Goal: Information Seeking & Learning: Find specific fact

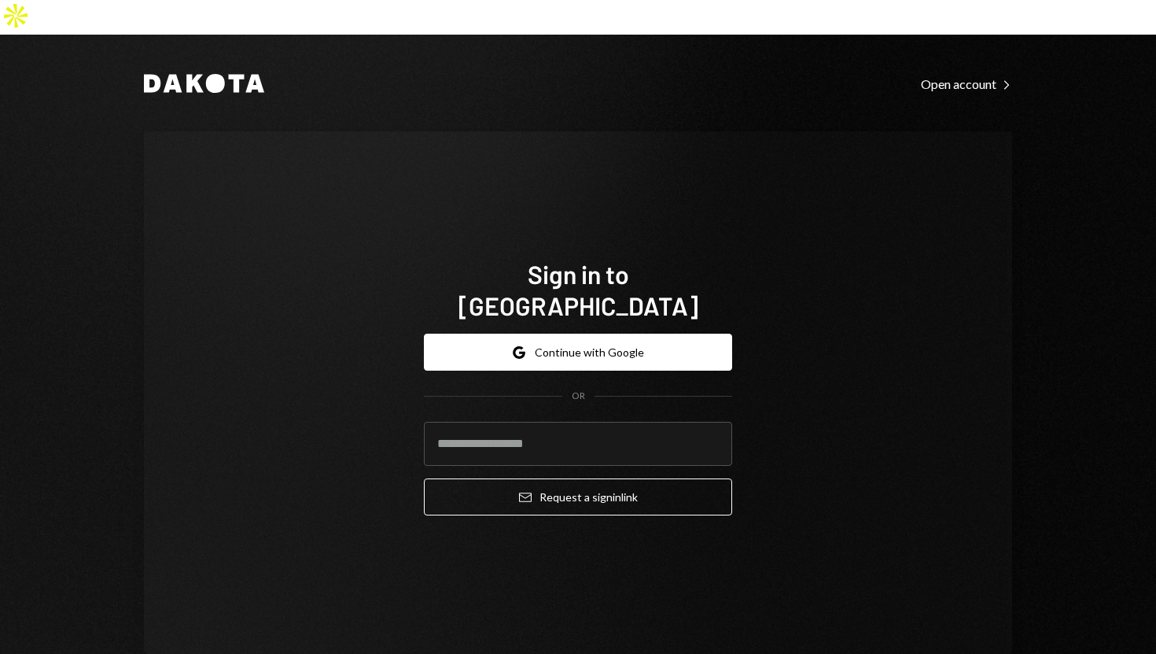
type input "**********"
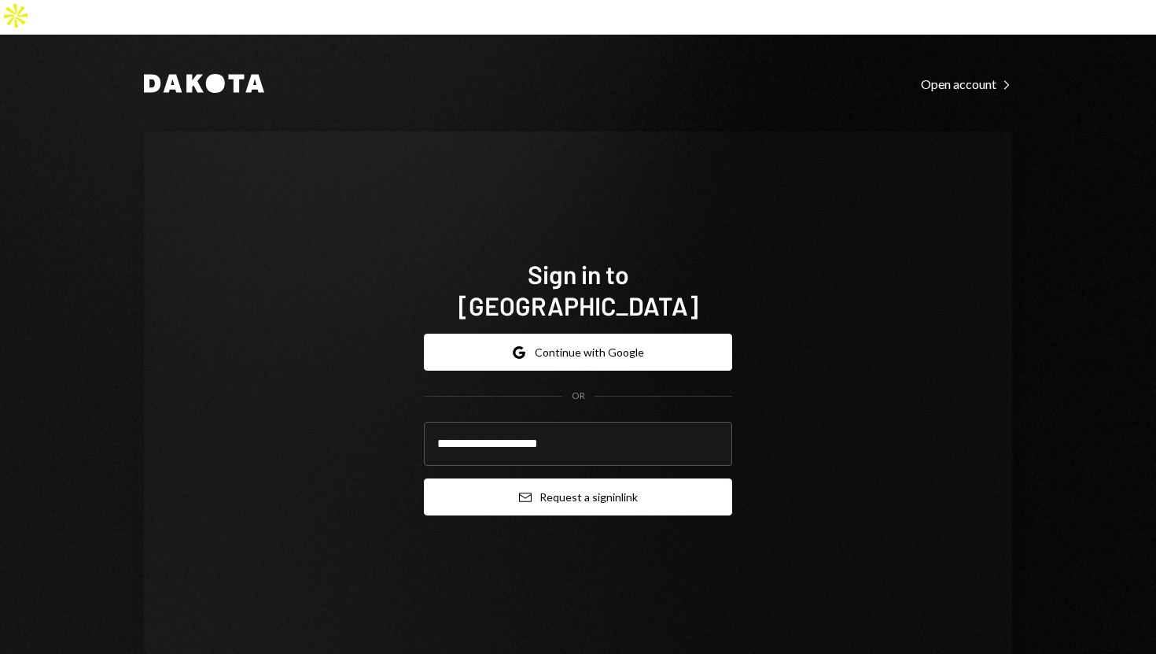
click at [463, 478] on button "Email Request a sign in link" at bounding box center [578, 496] width 308 height 37
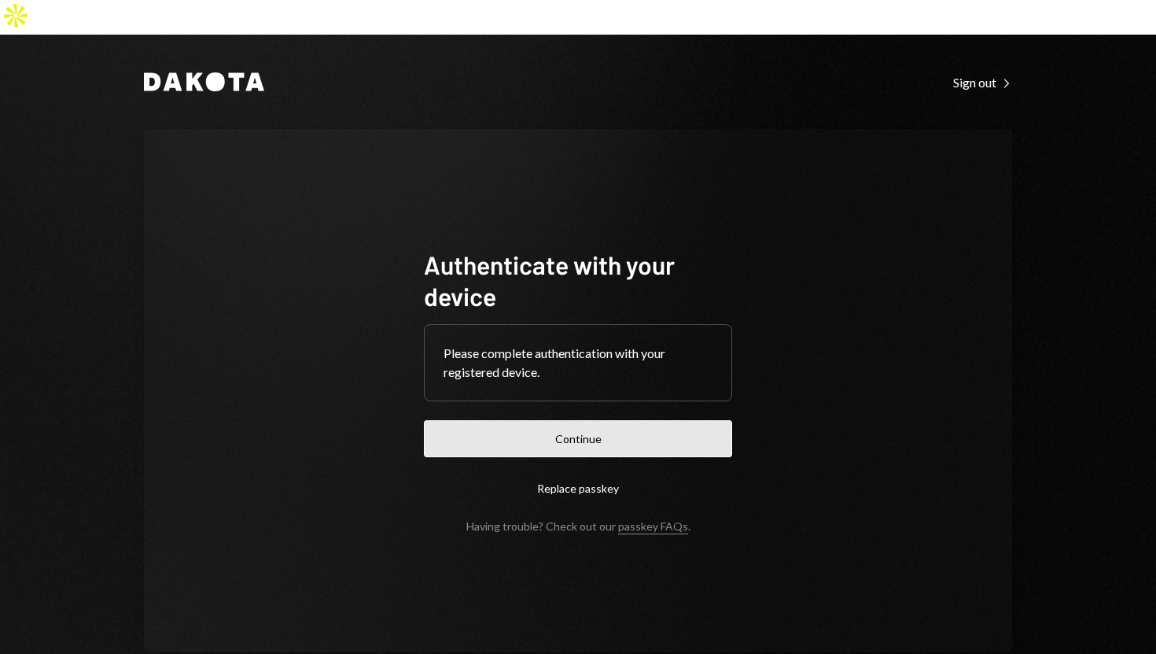
click at [515, 420] on button "Continue" at bounding box center [578, 438] width 308 height 37
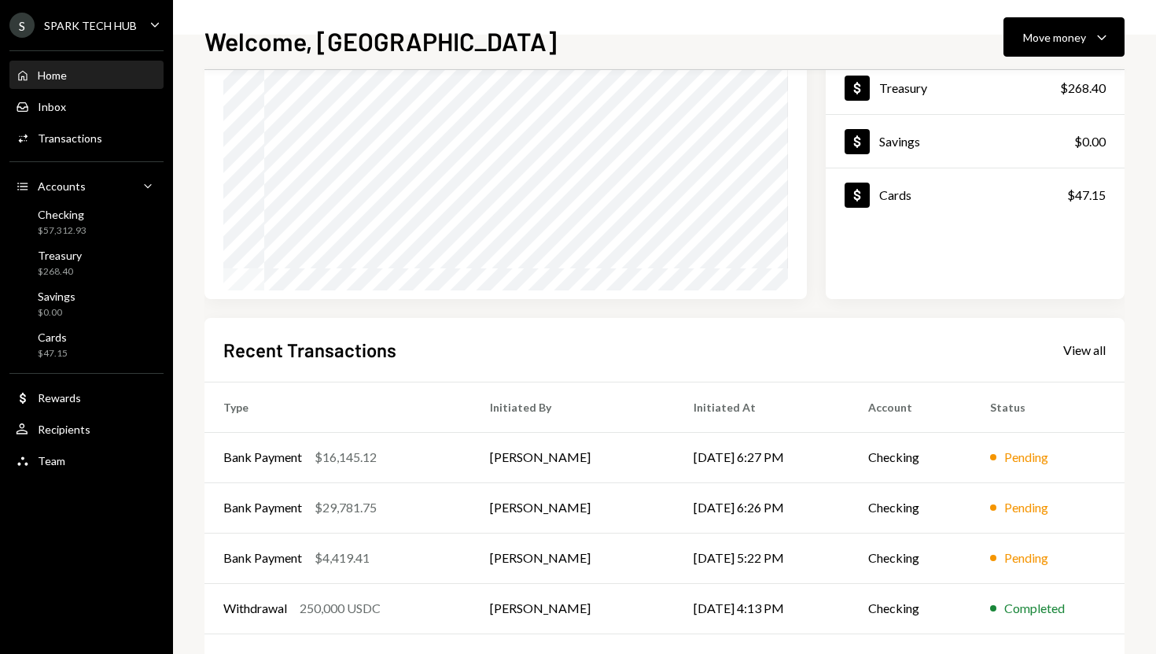
scroll to position [219, 0]
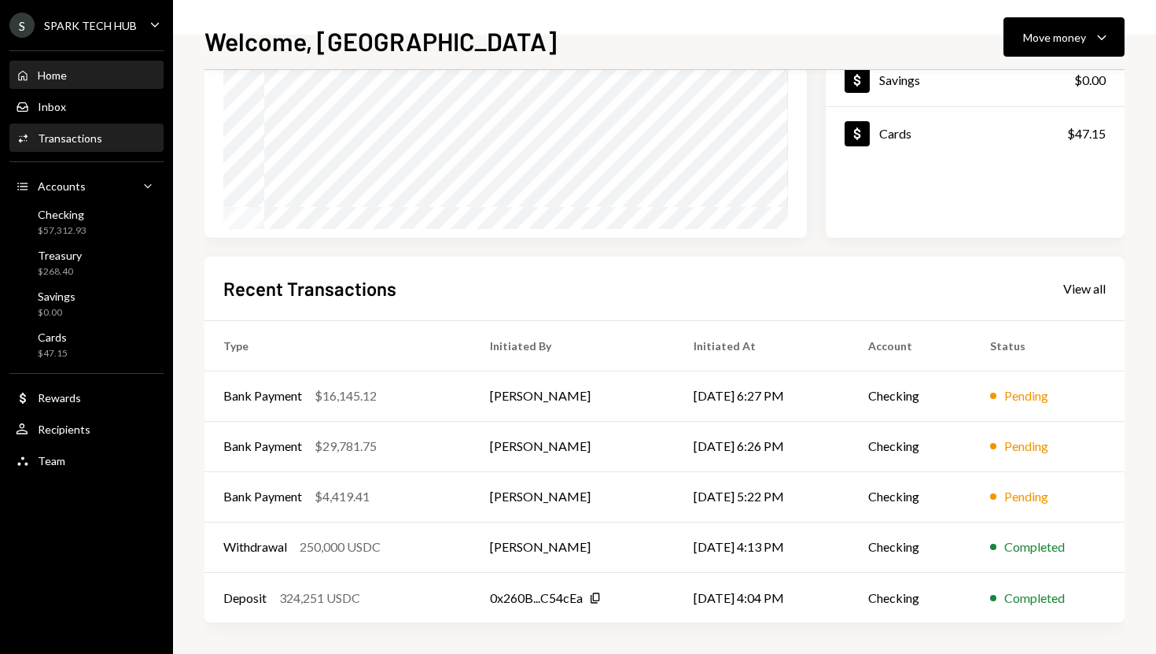
click at [128, 139] on div "Activities Transactions" at bounding box center [87, 138] width 142 height 14
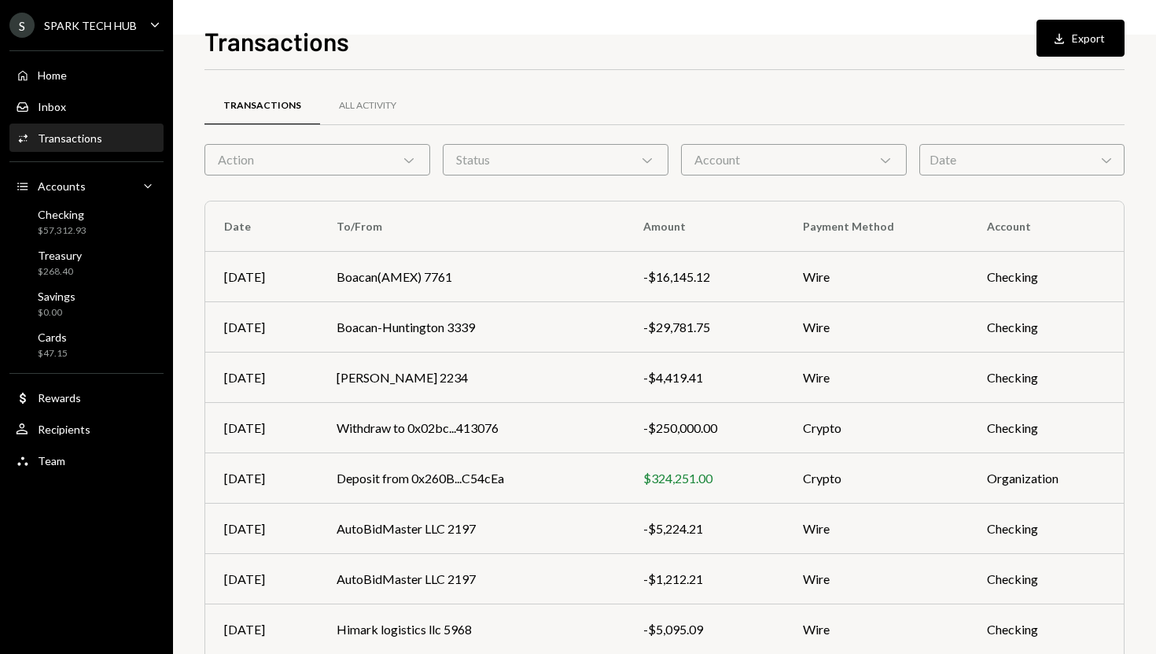
click at [365, 164] on div "Action Chevron Down" at bounding box center [317, 159] width 226 height 31
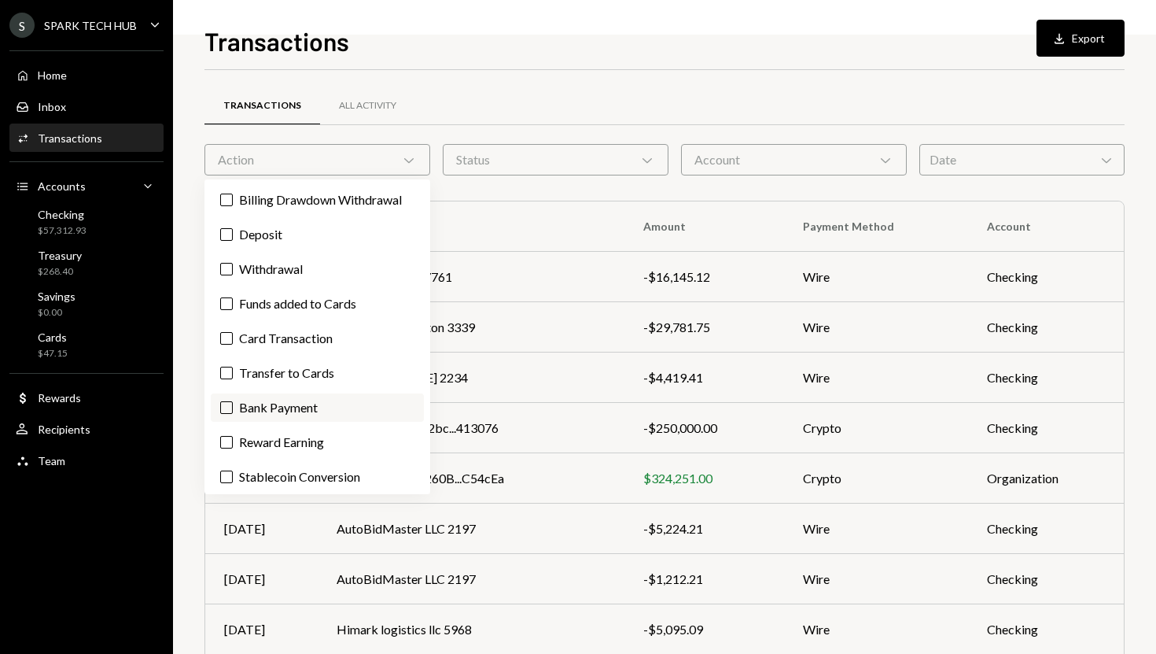
click at [266, 407] on label "Bank Payment" at bounding box center [317, 407] width 213 height 28
click at [233, 407] on button "Bank Payment" at bounding box center [226, 407] width 13 height 13
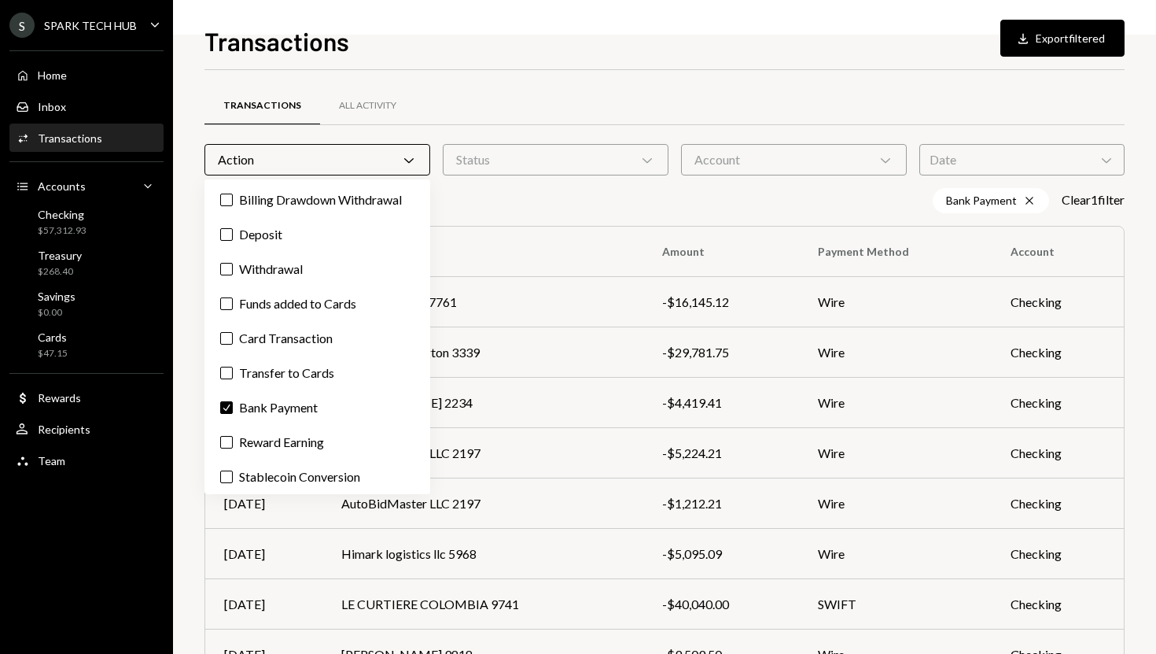
click at [187, 378] on div "Transactions Download Export filtered Transactions All Activity Action Chevron …" at bounding box center [664, 327] width 983 height 654
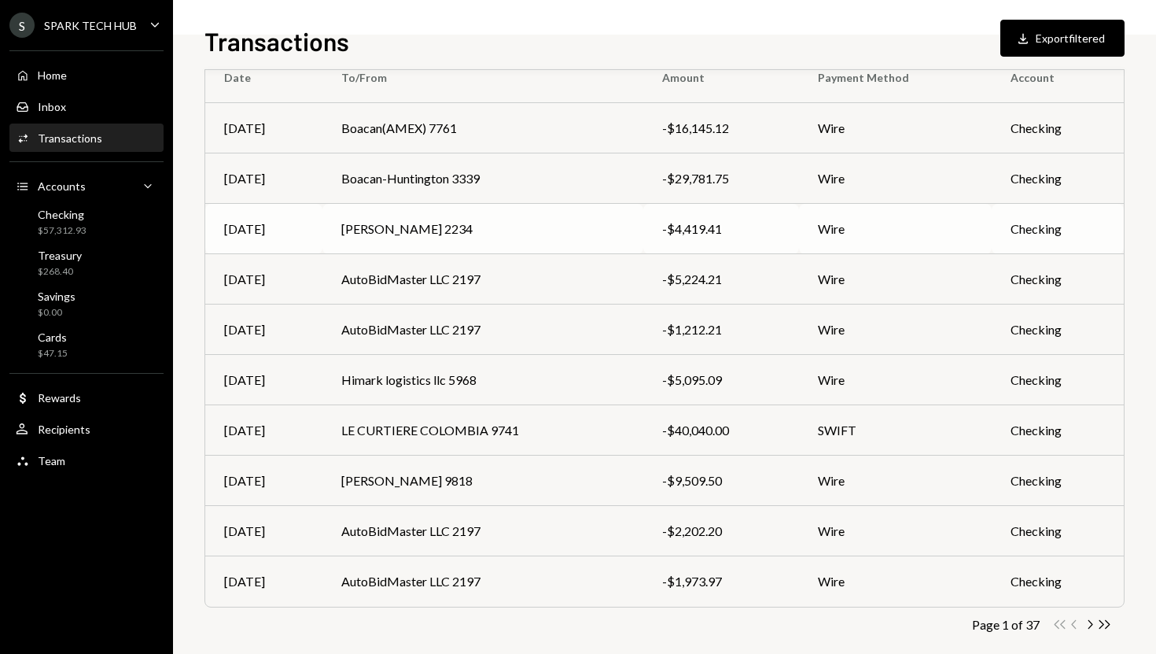
scroll to position [193, 0]
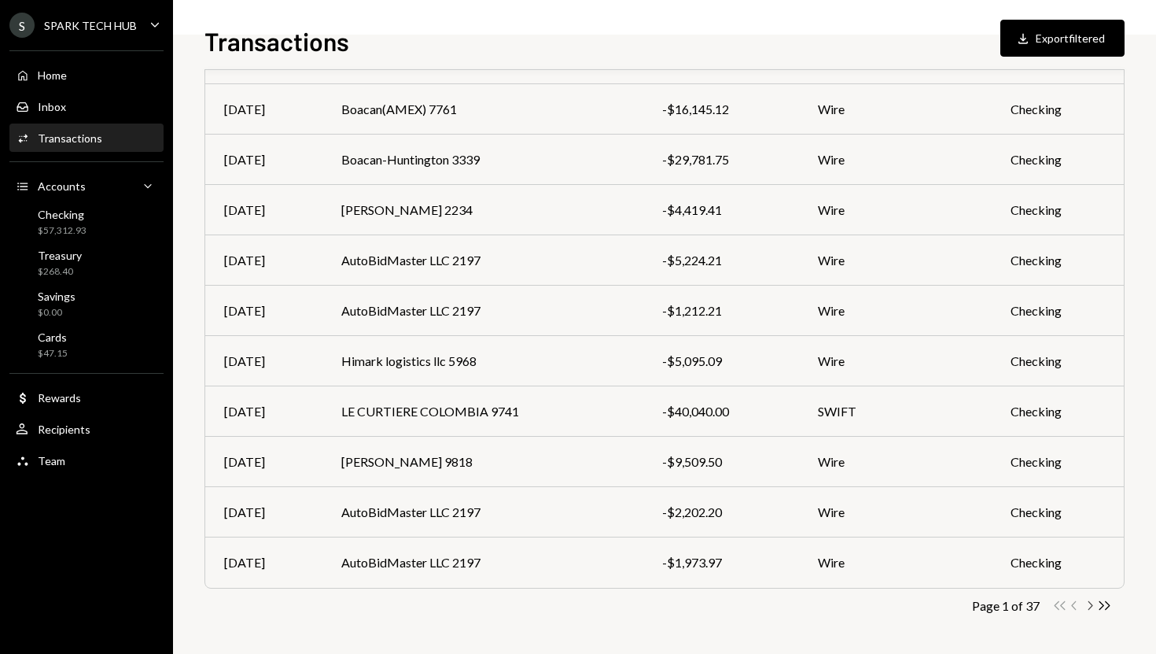
click at [1090, 606] on icon "button" at bounding box center [1090, 605] width 5 height 9
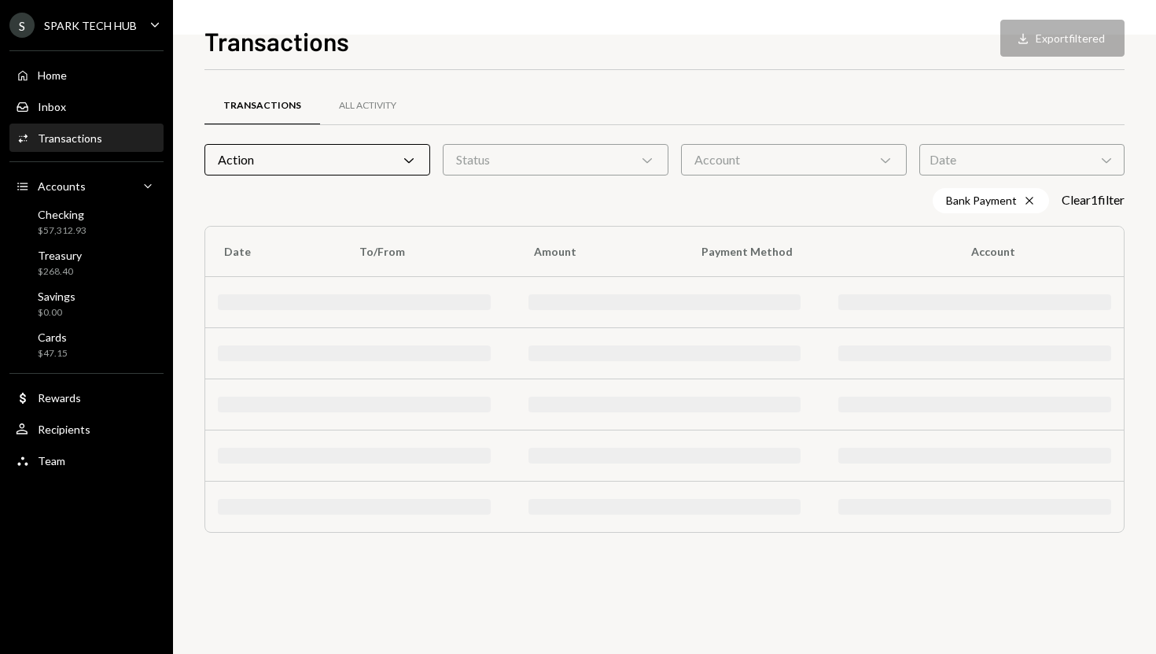
scroll to position [0, 0]
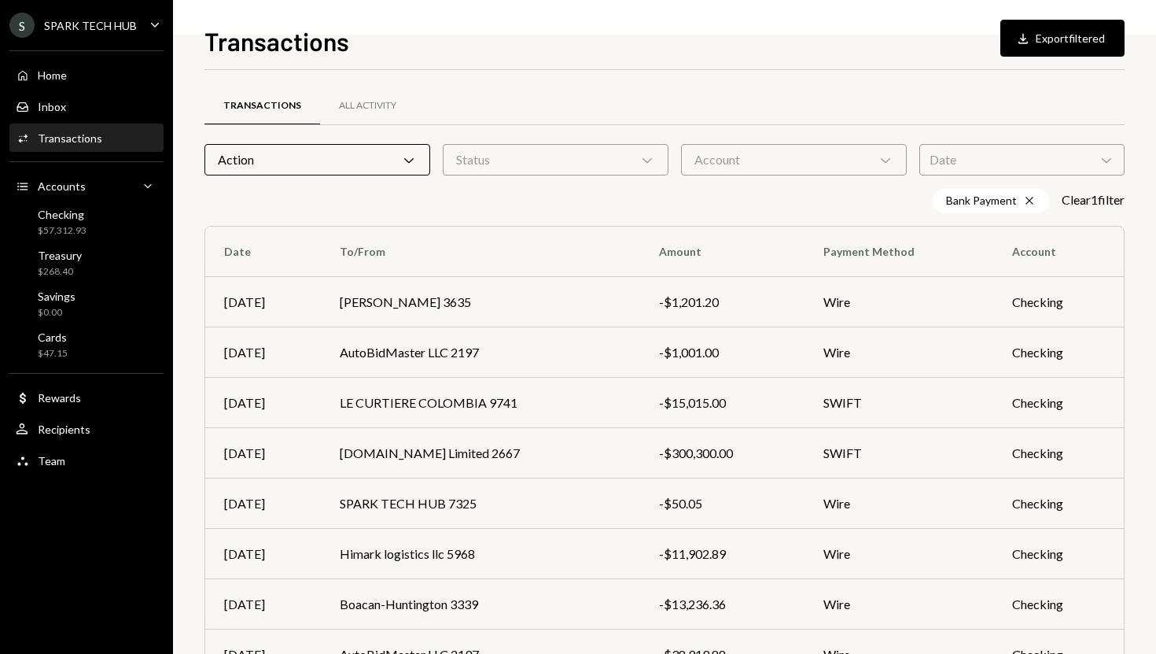
click at [440, 31] on div "Transactions Download Export filtered" at bounding box center [664, 39] width 920 height 35
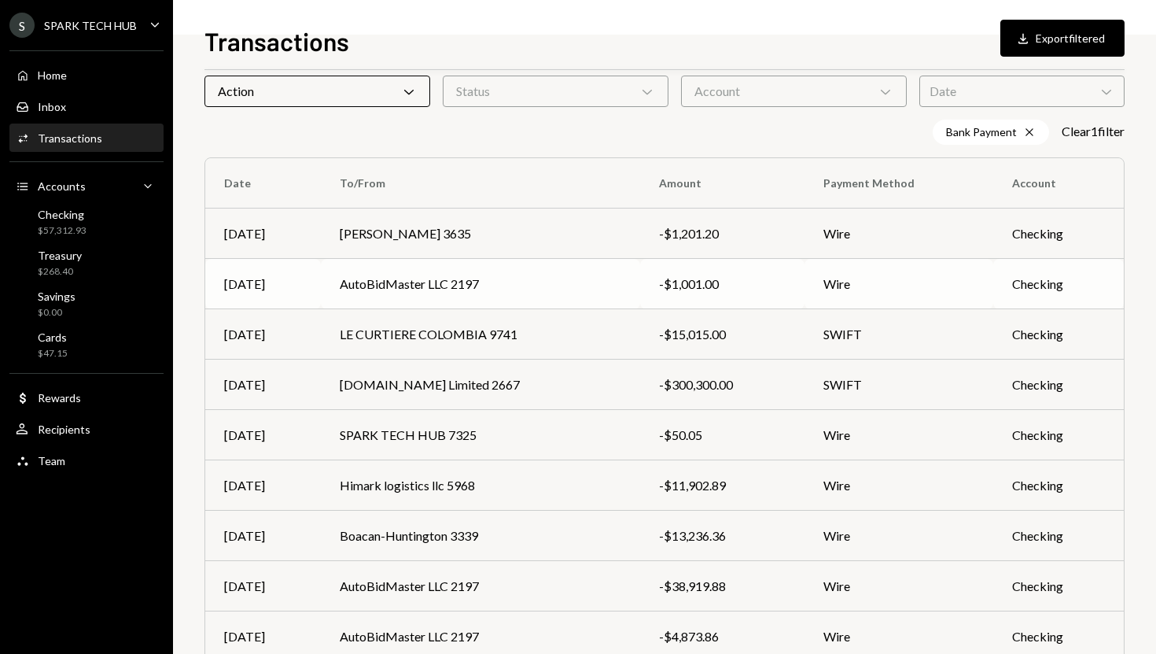
scroll to position [193, 0]
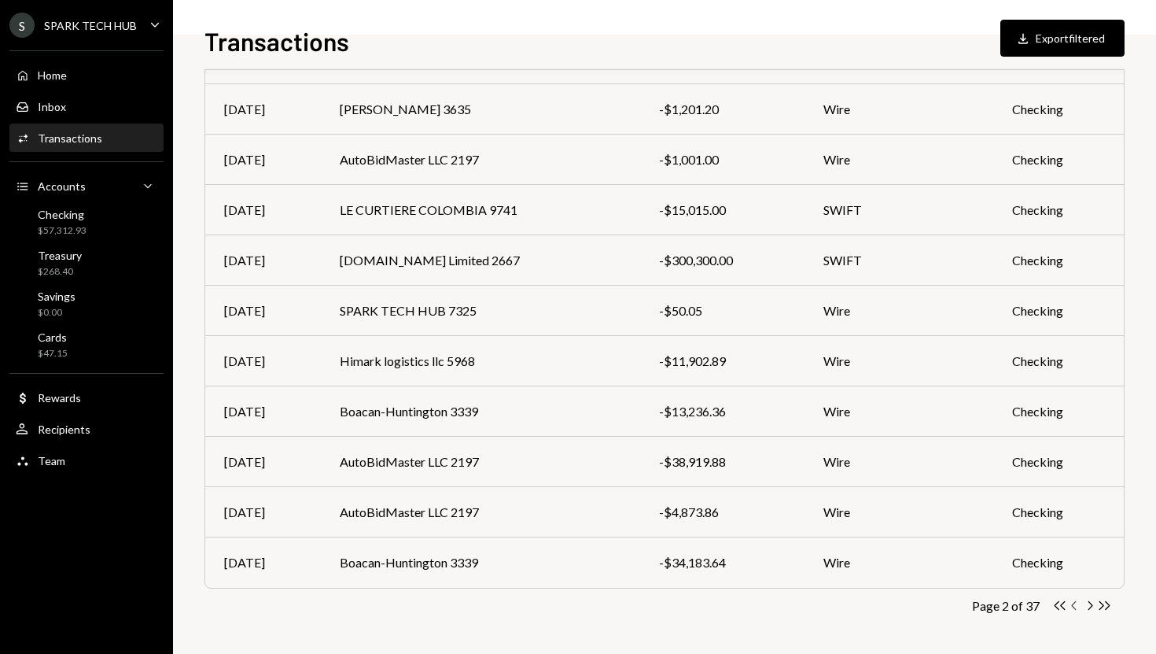
click at [1072, 606] on icon "Chevron Left" at bounding box center [1074, 605] width 15 height 15
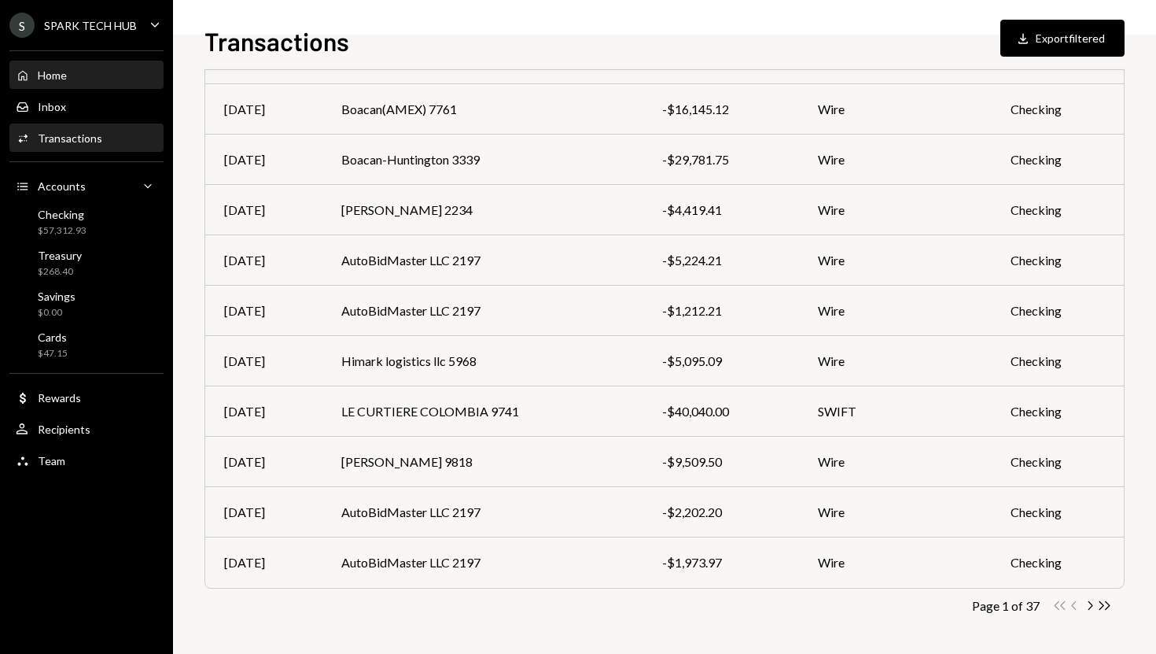
click at [105, 84] on div "Home Home" at bounding box center [87, 75] width 142 height 27
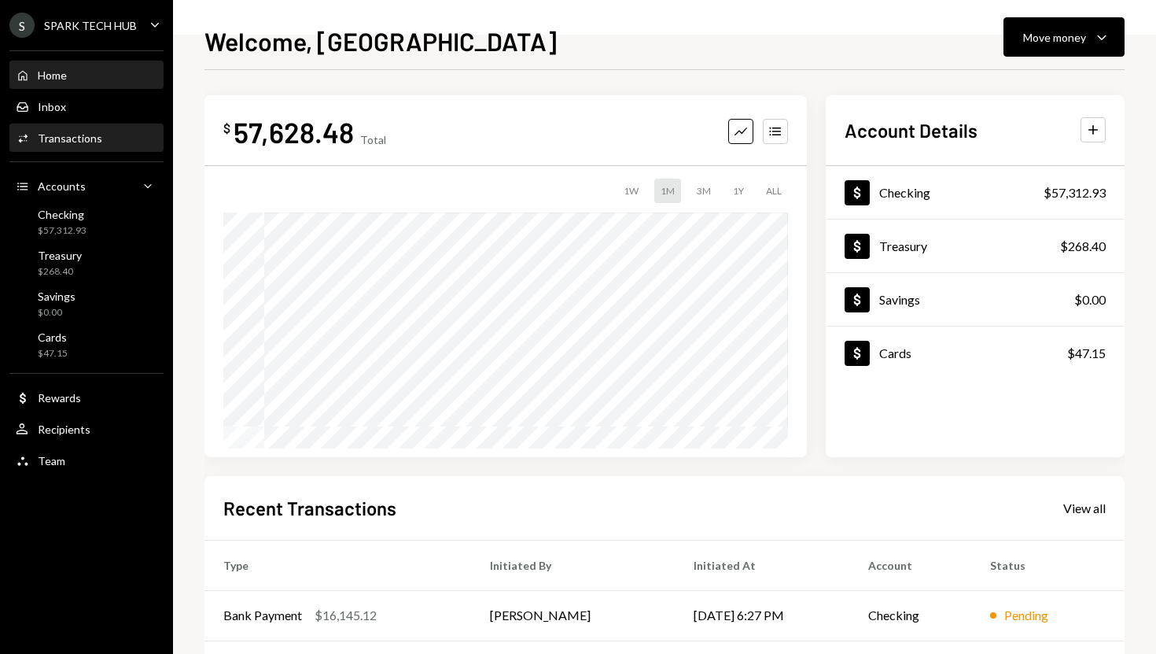
click at [104, 131] on div "Activities Transactions" at bounding box center [87, 138] width 142 height 14
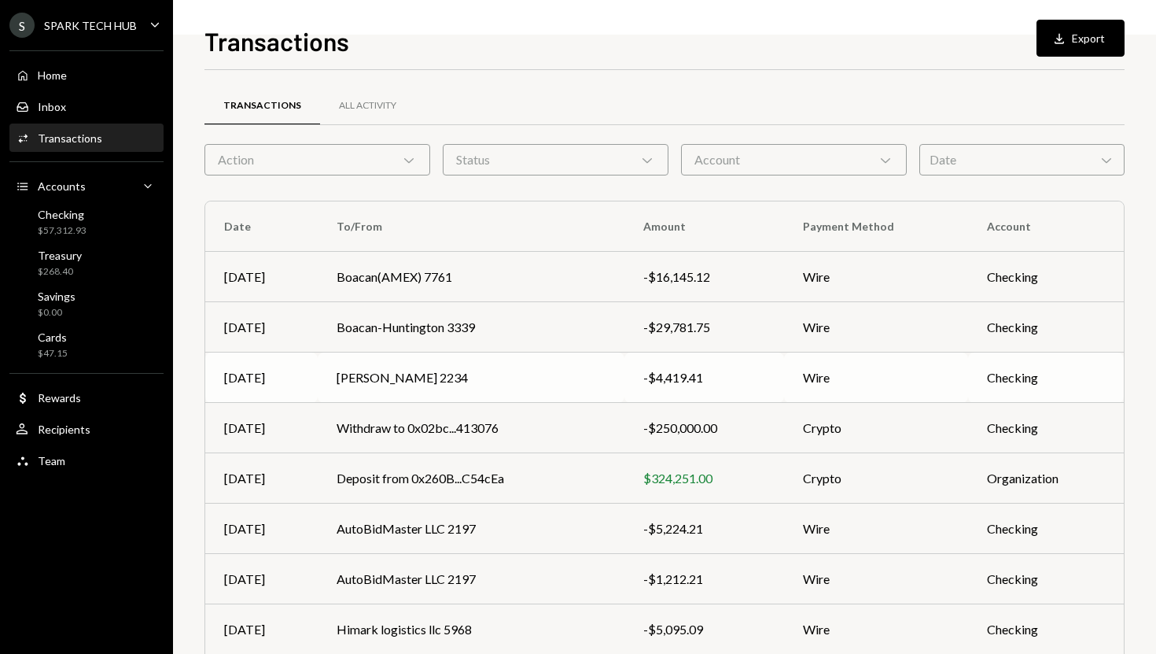
click at [363, 385] on td "[PERSON_NAME] 2234" at bounding box center [471, 377] width 307 height 50
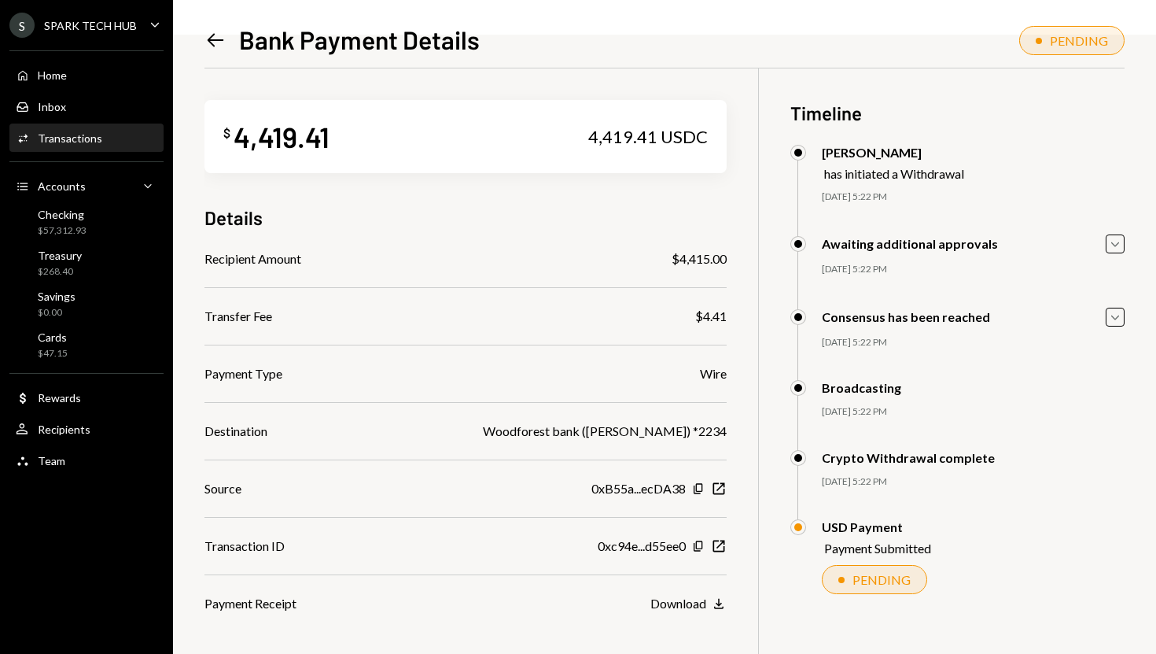
click at [531, 433] on div "Woodforest bank ([PERSON_NAME]) *2234" at bounding box center [605, 431] width 244 height 19
copy div "Woodforest"
click at [211, 39] on icon "Left Arrow" at bounding box center [215, 40] width 22 height 22
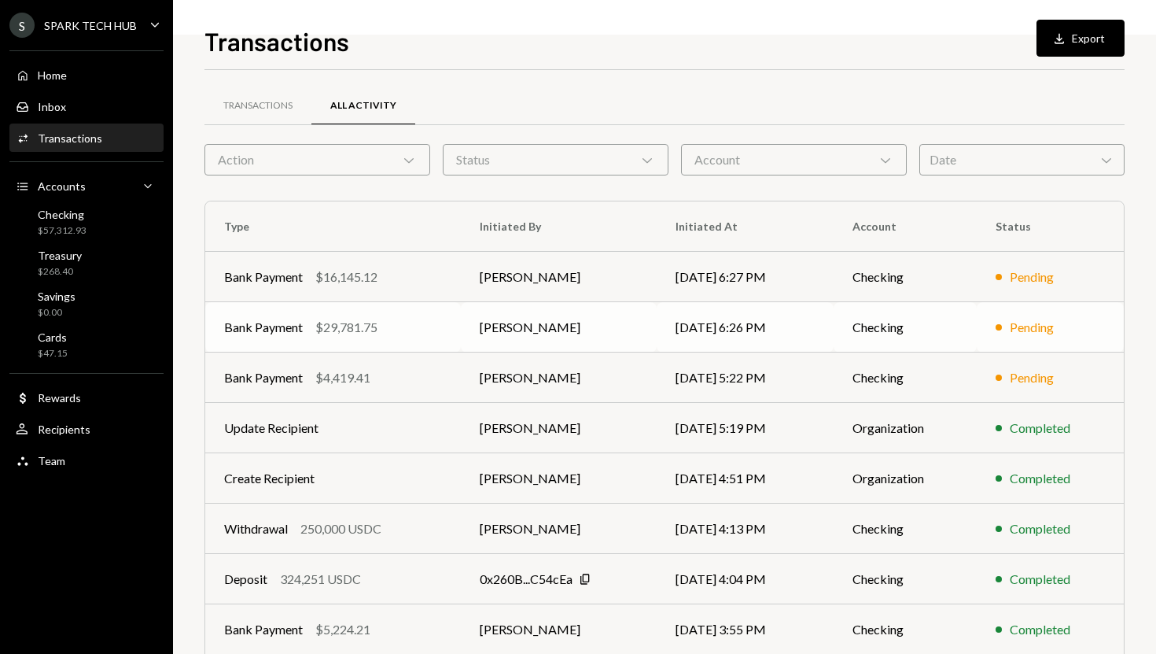
click at [389, 313] on td "Bank Payment $29,781.75" at bounding box center [333, 327] width 256 height 50
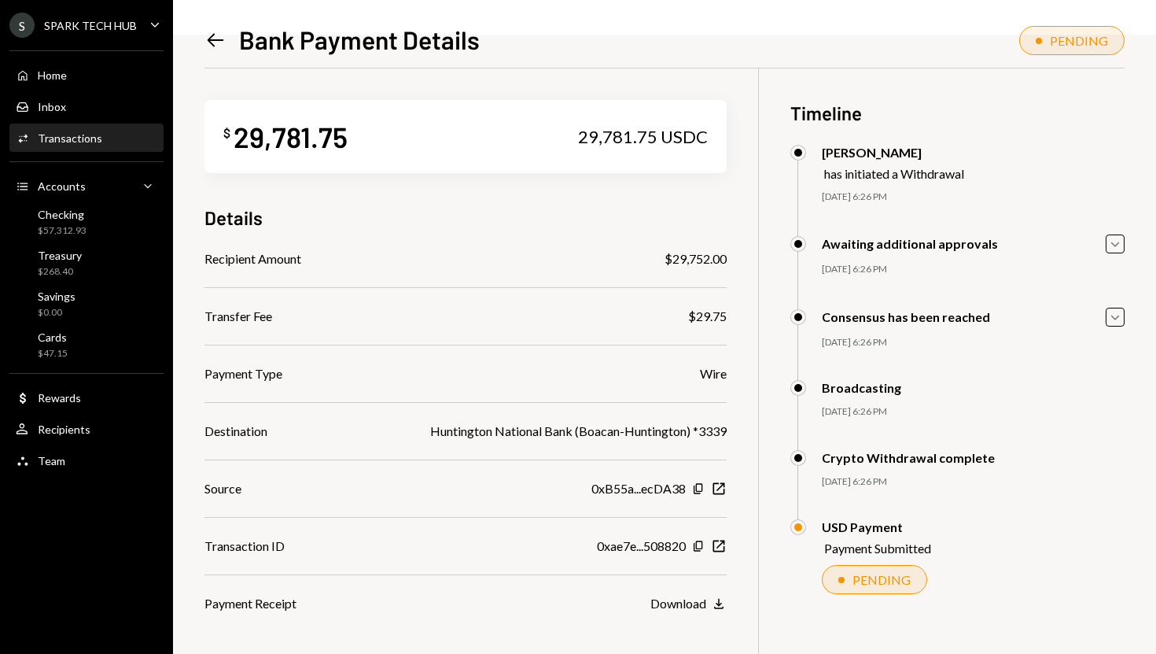
click at [683, 260] on div "$29,752.00" at bounding box center [696, 258] width 62 height 19
copy div "29,752.00"
click at [215, 43] on icon "Left Arrow" at bounding box center [215, 40] width 22 height 22
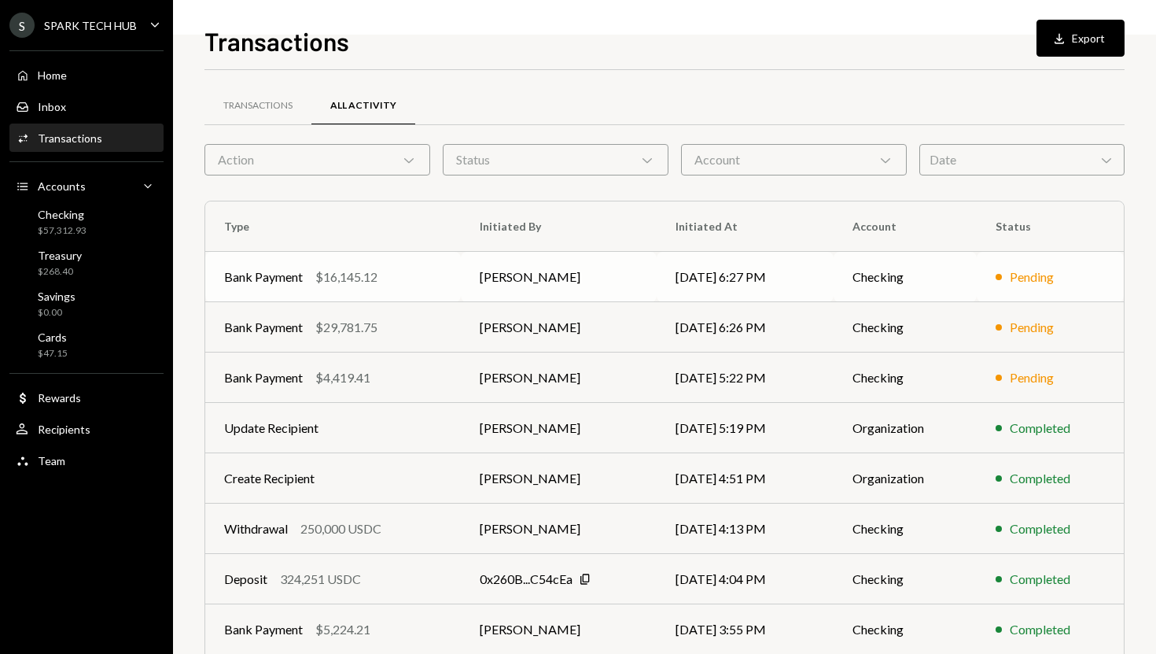
click at [488, 281] on td "[PERSON_NAME]" at bounding box center [559, 277] width 196 height 50
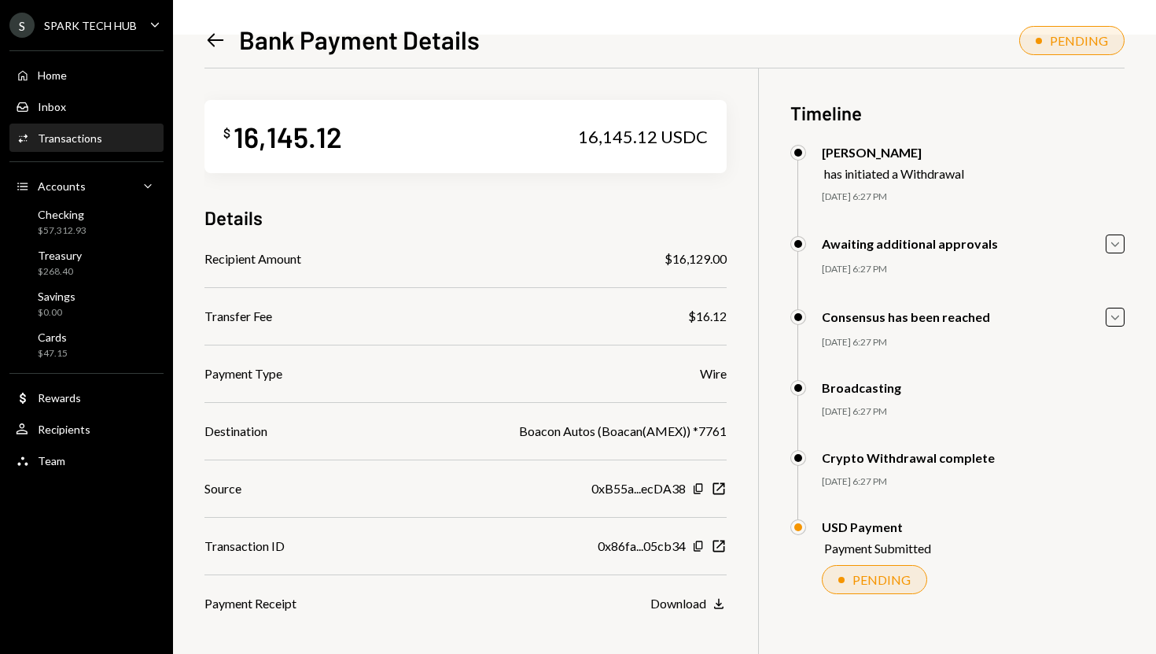
click at [675, 259] on div "$16,129.00" at bounding box center [696, 258] width 62 height 19
copy div "16,129.00"
